Goal: Navigation & Orientation: Find specific page/section

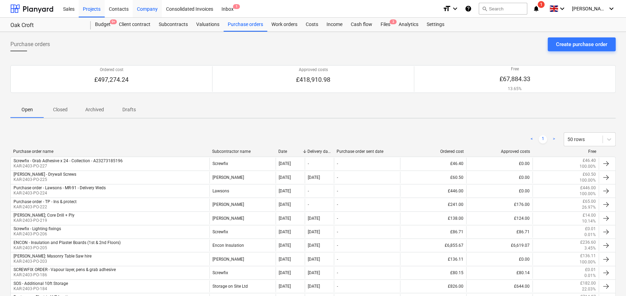
click at [150, 12] on div "Company" at bounding box center [147, 9] width 29 height 18
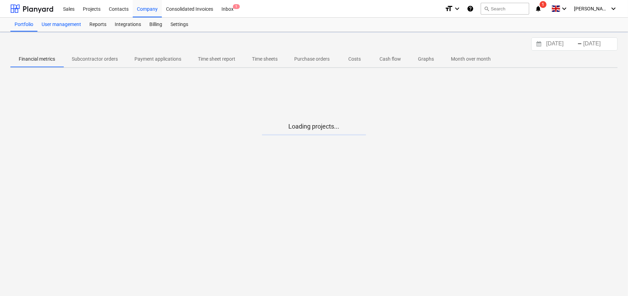
click at [55, 26] on div "User management" at bounding box center [61, 25] width 48 height 14
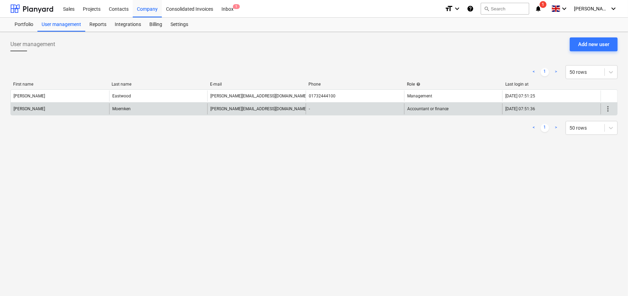
click at [58, 102] on div "[PERSON_NAME]" at bounding box center [60, 96] width 98 height 11
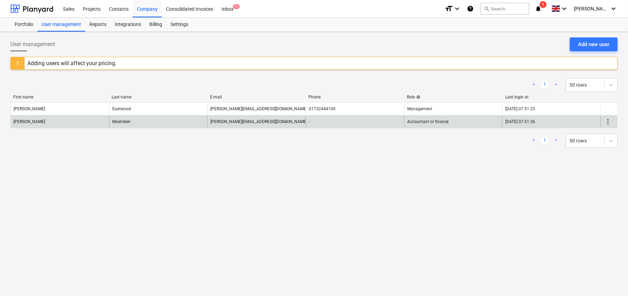
click at [86, 118] on div "[PERSON_NAME]" at bounding box center [60, 121] width 98 height 11
click at [609, 123] on span "more_vert" at bounding box center [608, 122] width 8 height 8
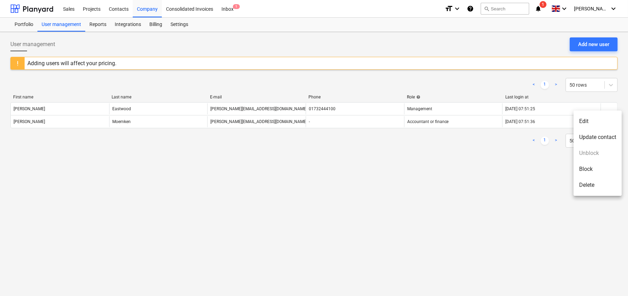
click at [445, 189] on div at bounding box center [314, 148] width 628 height 296
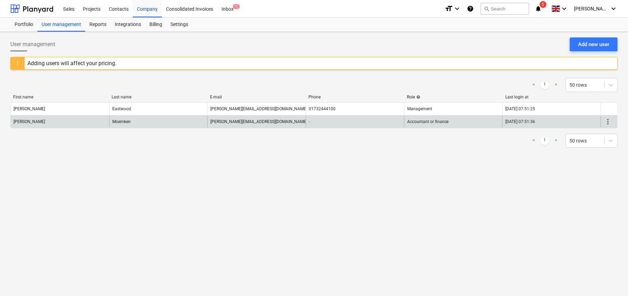
click at [21, 120] on div "[PERSON_NAME]" at bounding box center [30, 121] width 32 height 5
click at [117, 123] on div "Moemken" at bounding box center [121, 121] width 18 height 5
click at [237, 123] on div "[PERSON_NAME][EMAIL_ADDRESS][DOMAIN_NAME]" at bounding box center [258, 121] width 97 height 5
click at [613, 121] on div "more_vert" at bounding box center [609, 121] width 17 height 11
click at [609, 121] on span "more_vert" at bounding box center [608, 122] width 8 height 8
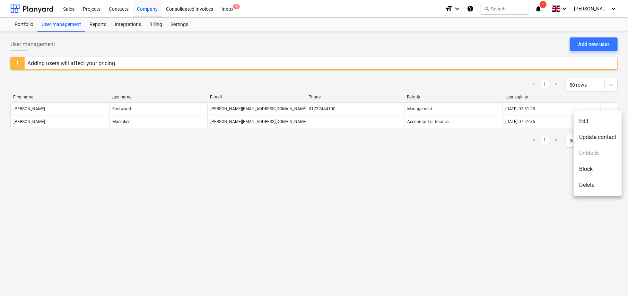
click at [600, 138] on li "Update contact" at bounding box center [598, 137] width 48 height 16
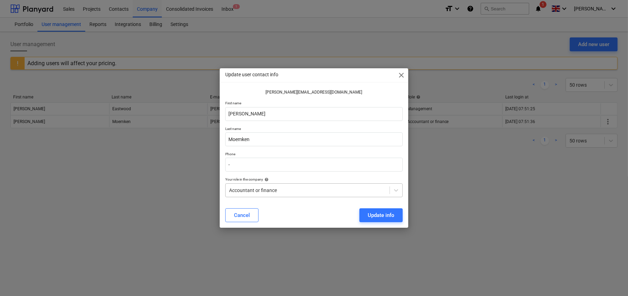
click at [277, 187] on div at bounding box center [307, 190] width 157 height 7
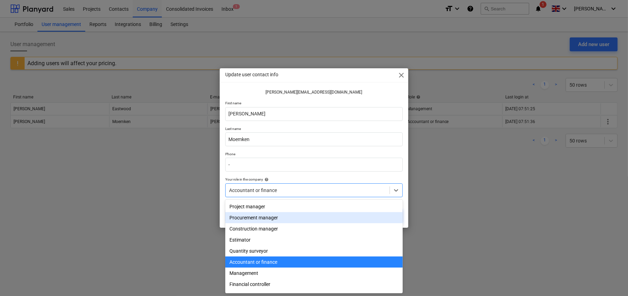
click at [532, 187] on div "Update user contact info close [PERSON_NAME][EMAIL_ADDRESS][DOMAIN_NAME] First …" at bounding box center [314, 148] width 628 height 296
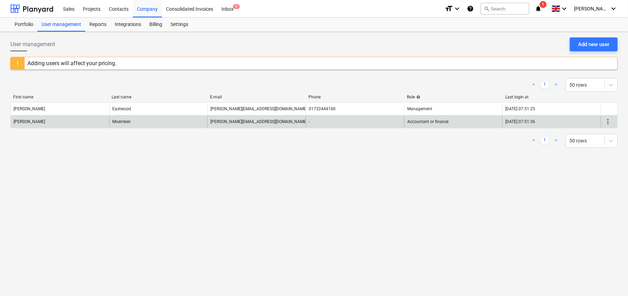
click at [261, 121] on div "[PERSON_NAME][EMAIL_ADDRESS][DOMAIN_NAME]" at bounding box center [256, 121] width 98 height 11
click at [605, 120] on span "more_vert" at bounding box center [608, 122] width 8 height 8
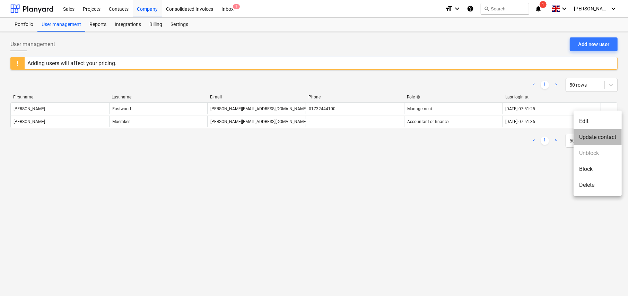
click at [593, 133] on li "Update contact" at bounding box center [598, 137] width 48 height 16
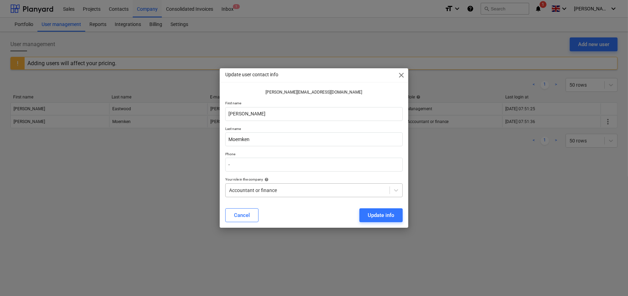
click at [347, 191] on div at bounding box center [307, 190] width 157 height 7
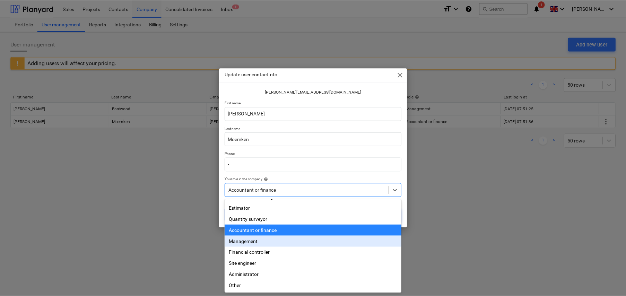
scroll to position [35, 0]
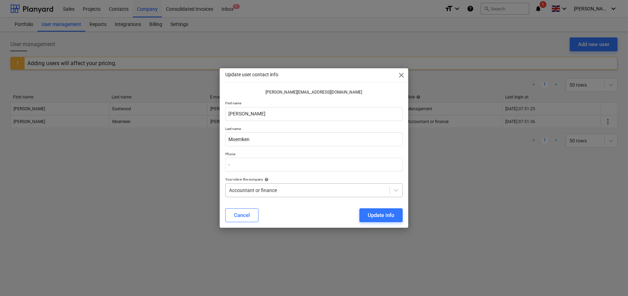
click at [326, 187] on div at bounding box center [307, 190] width 157 height 7
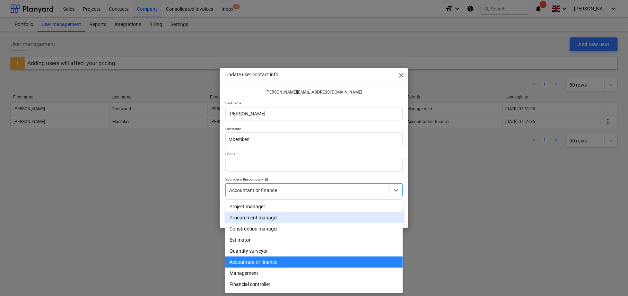
click at [402, 76] on span "close" at bounding box center [401, 75] width 8 height 8
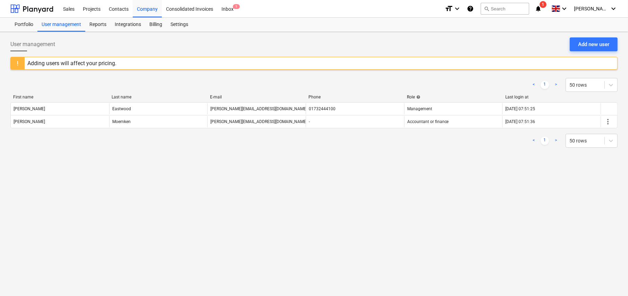
drag, startPoint x: 93, startPoint y: 9, endPoint x: 96, endPoint y: 19, distance: 10.8
click at [93, 9] on div "Projects" at bounding box center [92, 9] width 26 height 18
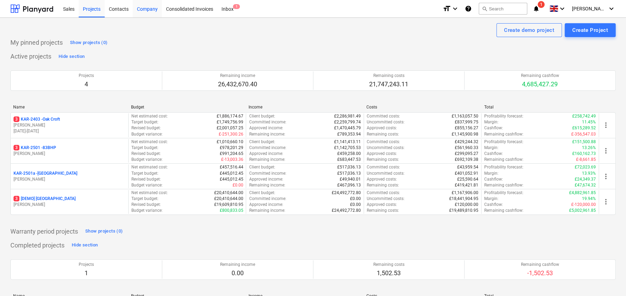
click at [153, 12] on div "Company" at bounding box center [147, 9] width 29 height 18
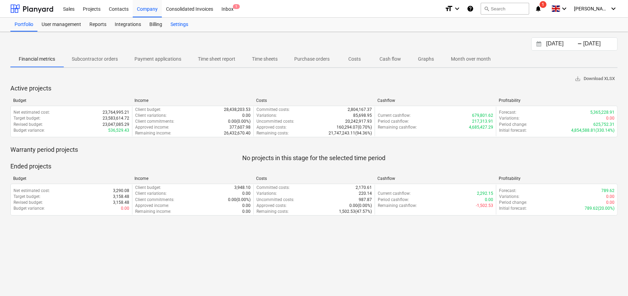
click at [183, 25] on div "Settings" at bounding box center [179, 25] width 26 height 14
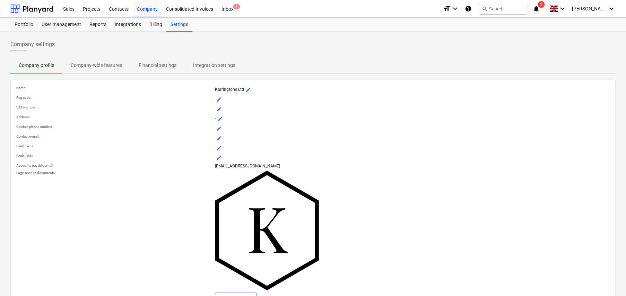
click at [89, 66] on p "Company-wide features" at bounding box center [96, 65] width 51 height 7
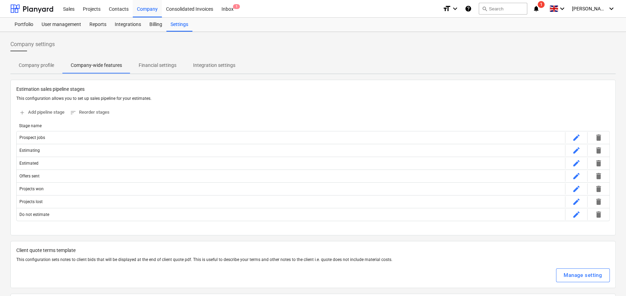
click at [156, 66] on p "Financial settings" at bounding box center [158, 65] width 38 height 7
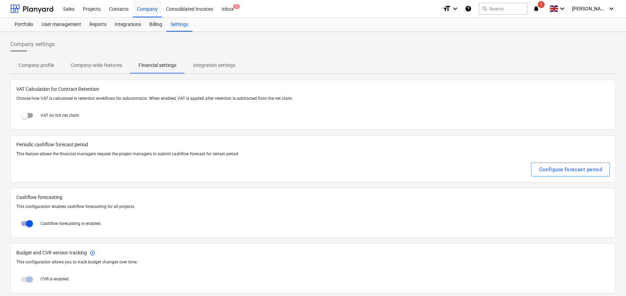
click at [214, 66] on p "Integration settings" at bounding box center [214, 65] width 42 height 7
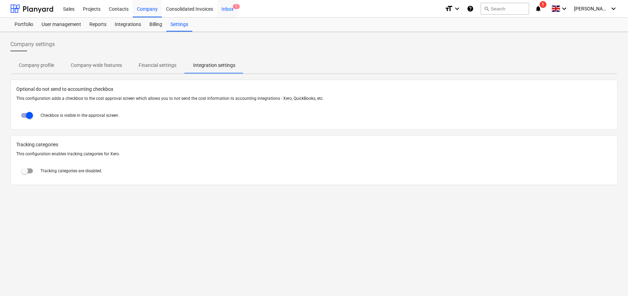
click at [232, 10] on div "Inbox 1" at bounding box center [227, 9] width 20 height 18
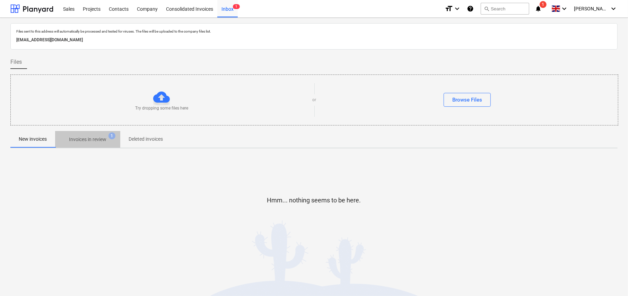
click at [92, 139] on p "Invoices in review" at bounding box center [87, 139] width 37 height 7
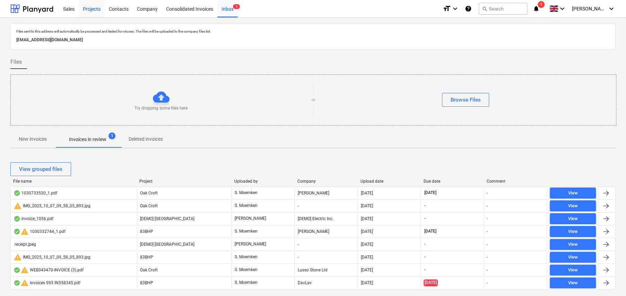
click at [96, 7] on div "Projects" at bounding box center [92, 9] width 26 height 18
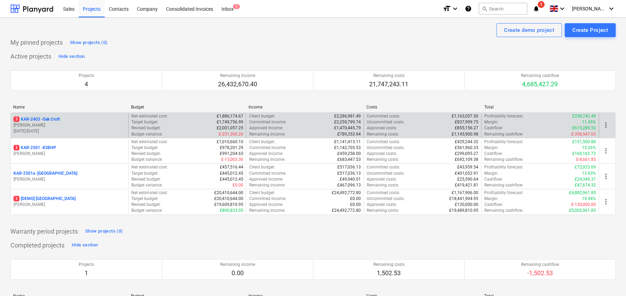
click at [52, 119] on p "3 KAR-2403 - Oak Croft" at bounding box center [37, 120] width 46 height 6
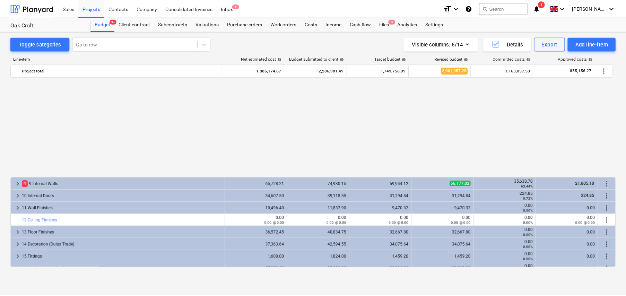
scroll to position [343, 0]
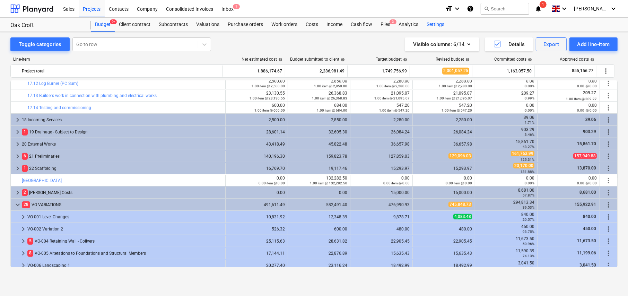
click at [438, 23] on div "Settings" at bounding box center [436, 25] width 26 height 14
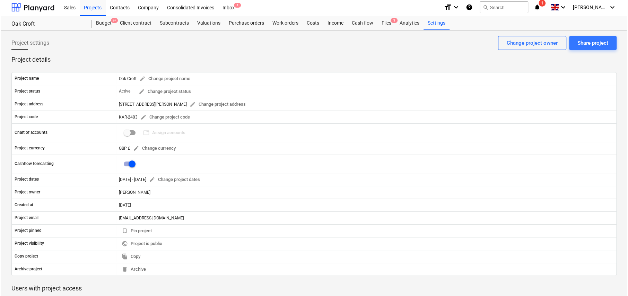
scroll to position [132, 0]
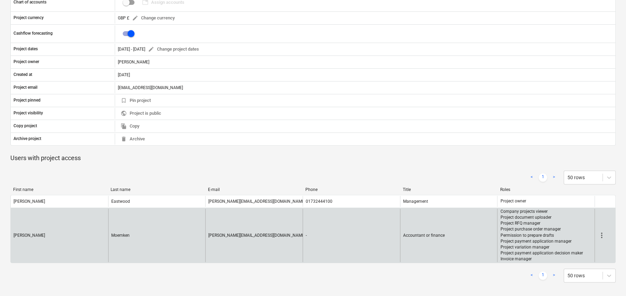
click at [602, 236] on span "more_vert" at bounding box center [602, 235] width 8 height 8
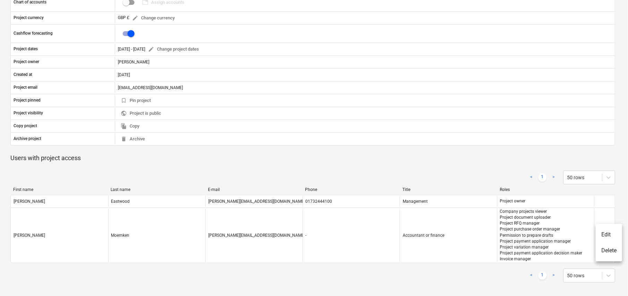
click at [609, 234] on li "Edit" at bounding box center [609, 235] width 26 height 16
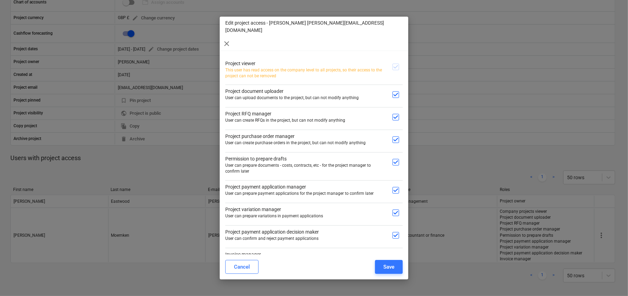
scroll to position [1, 0]
click at [231, 40] on span "close" at bounding box center [227, 44] width 8 height 8
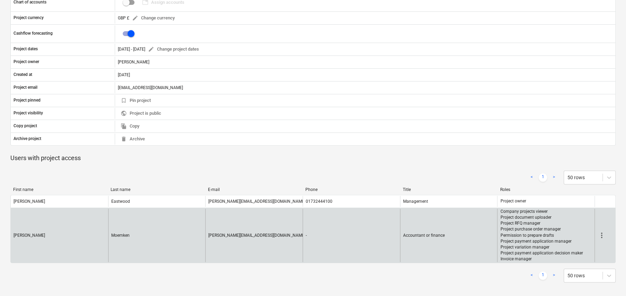
click at [601, 234] on span "more_vert" at bounding box center [602, 235] width 8 height 8
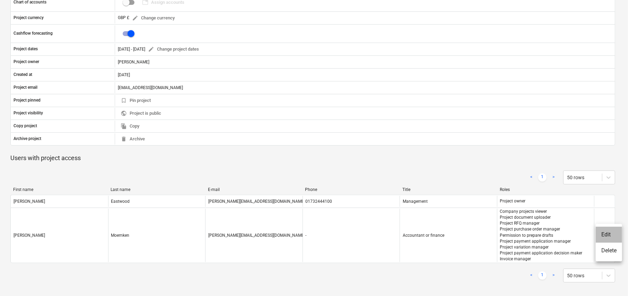
click at [615, 236] on li "Edit" at bounding box center [609, 235] width 26 height 16
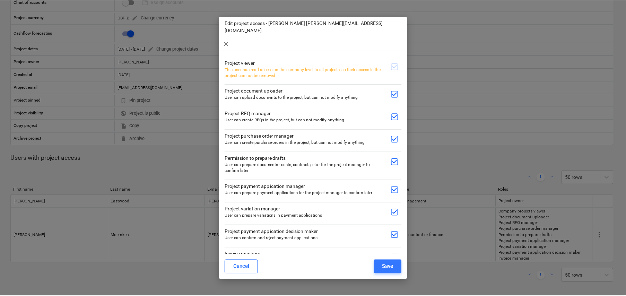
scroll to position [0, 0]
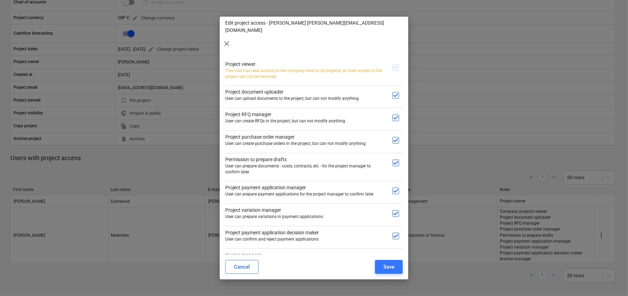
click at [231, 40] on span "close" at bounding box center [227, 44] width 8 height 8
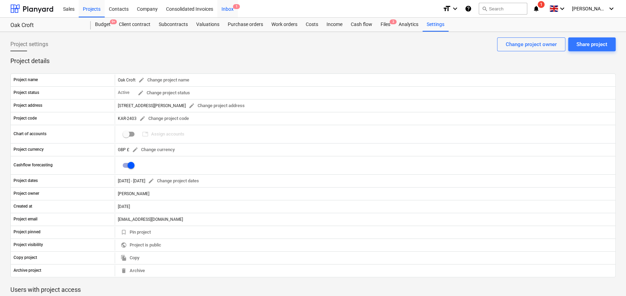
click at [227, 8] on div "Inbox 1" at bounding box center [227, 9] width 20 height 18
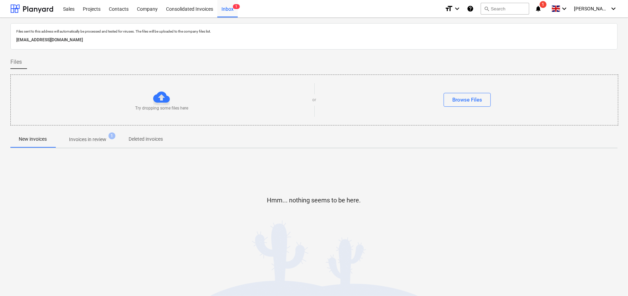
click at [104, 138] on p "Invoices in review" at bounding box center [87, 139] width 37 height 7
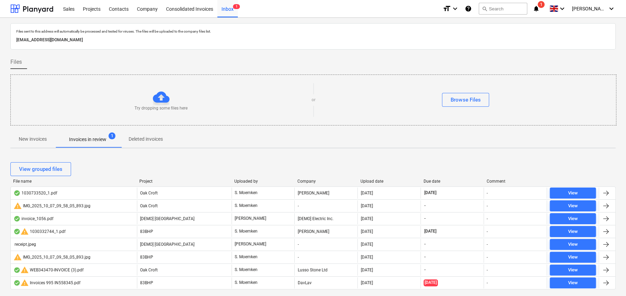
click at [291, 39] on p "[EMAIL_ADDRESS][DOMAIN_NAME]" at bounding box center [313, 39] width 594 height 7
click at [92, 8] on div "Projects" at bounding box center [92, 9] width 26 height 18
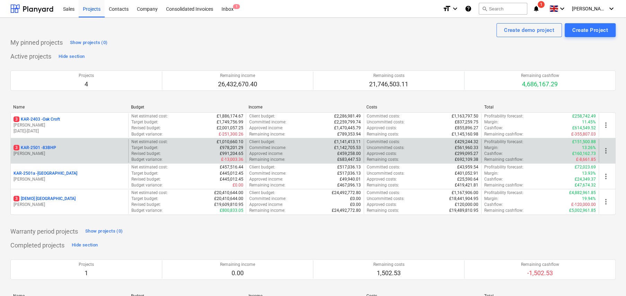
click at [53, 148] on p "3 KAR-2501 - 83BHP" at bounding box center [35, 148] width 43 height 6
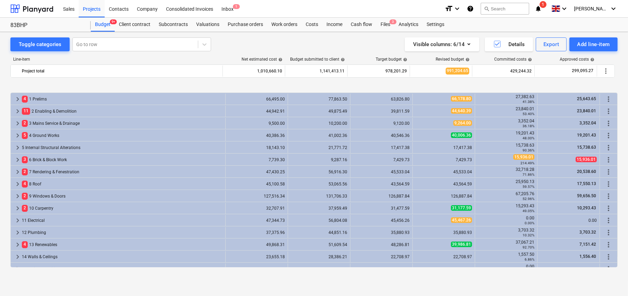
scroll to position [264, 0]
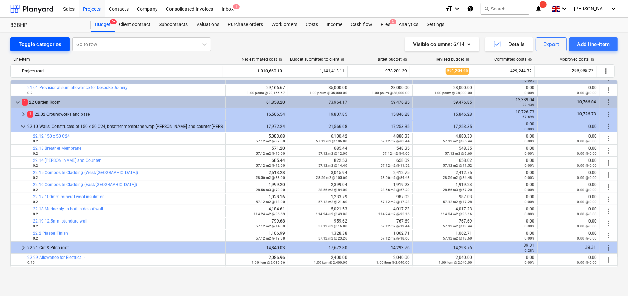
click at [44, 45] on div "Toggle categories" at bounding box center [40, 44] width 43 height 9
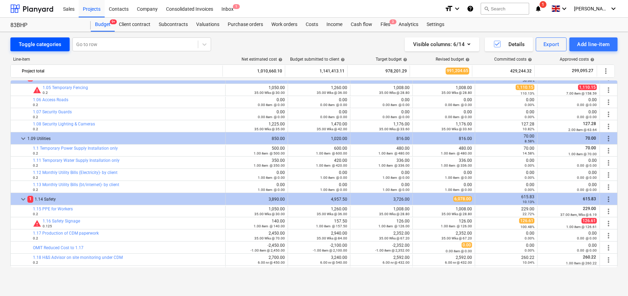
click at [45, 45] on div "Toggle categories" at bounding box center [40, 44] width 43 height 9
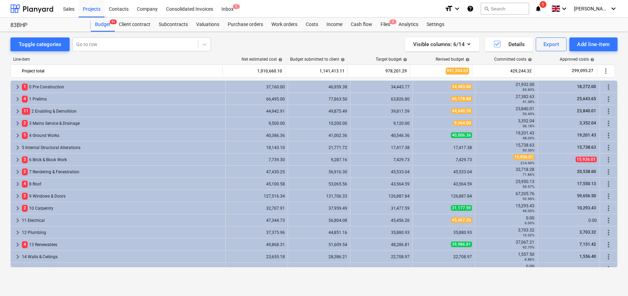
scroll to position [141, 0]
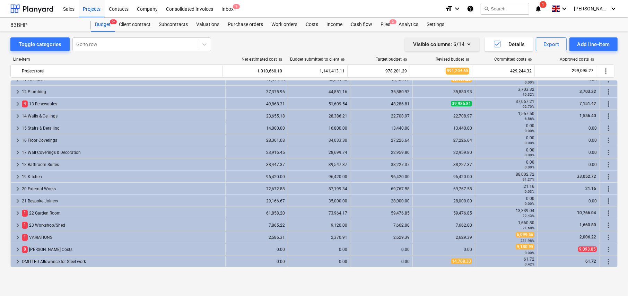
click at [465, 43] on icon "button" at bounding box center [469, 44] width 8 height 8
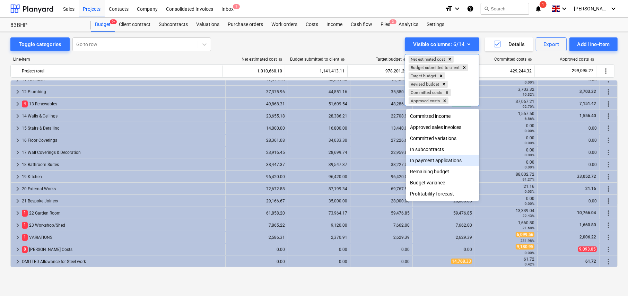
click at [446, 162] on div "In payment applications" at bounding box center [443, 160] width 74 height 11
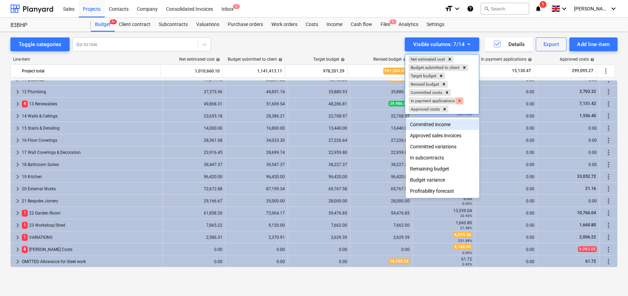
click at [461, 101] on icon "Remove In payment applications" at bounding box center [459, 100] width 5 height 5
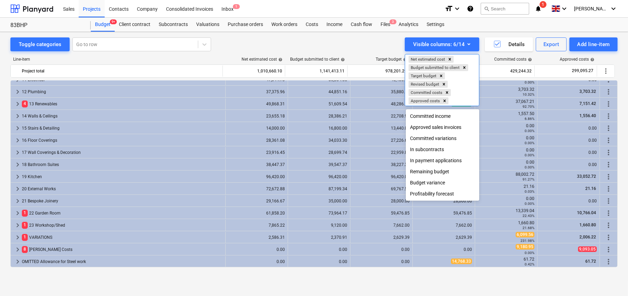
click at [442, 127] on div "Approved sales invoices" at bounding box center [443, 127] width 74 height 11
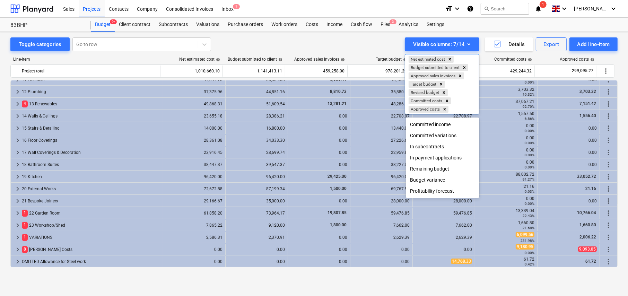
click at [325, 32] on div at bounding box center [314, 148] width 628 height 296
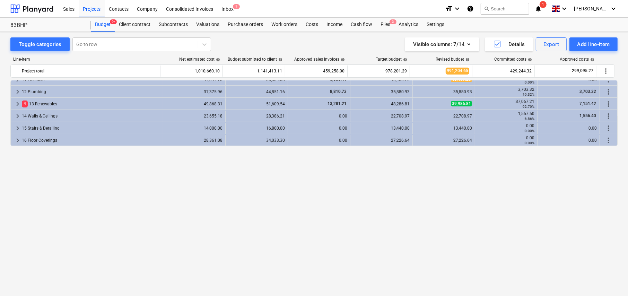
scroll to position [0, 0]
